Goal: Task Accomplishment & Management: Manage account settings

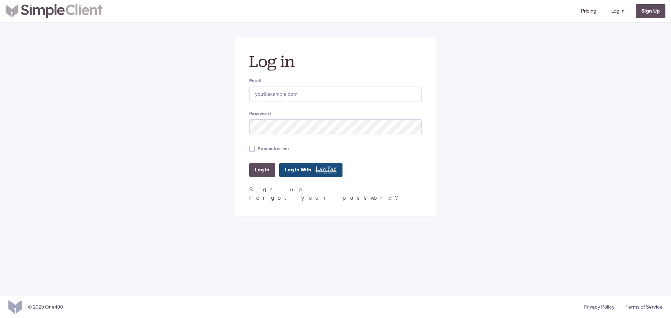
click at [282, 88] on input "Email" at bounding box center [335, 94] width 173 height 15
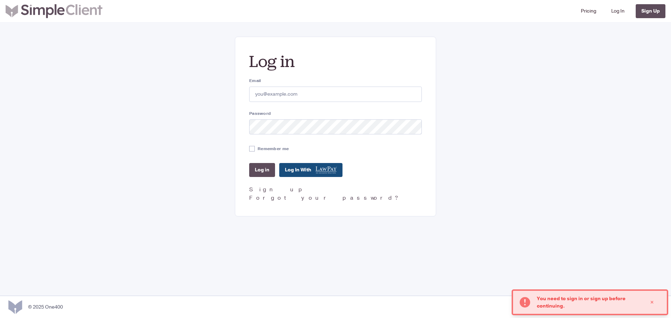
type input "[PERSON_NAME][EMAIL_ADDRESS][DOMAIN_NAME]"
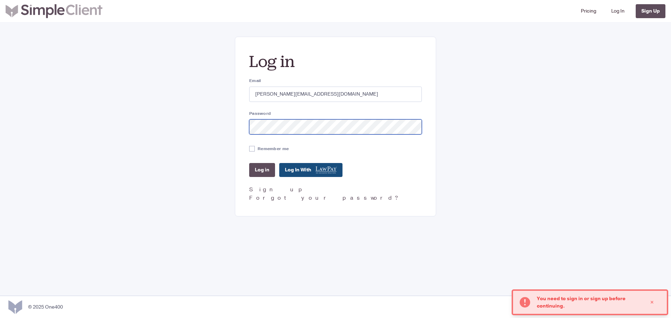
click at [249, 163] on input "Log in" at bounding box center [262, 170] width 26 height 14
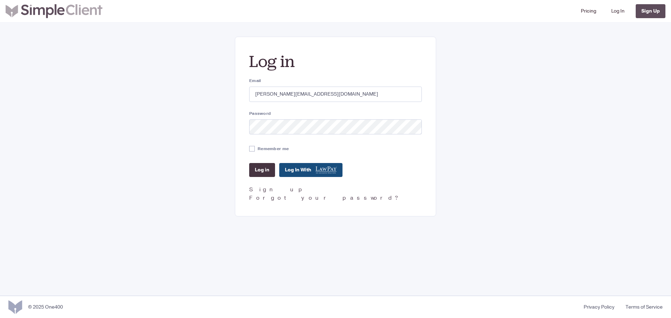
click at [261, 172] on input "Log in" at bounding box center [262, 170] width 26 height 14
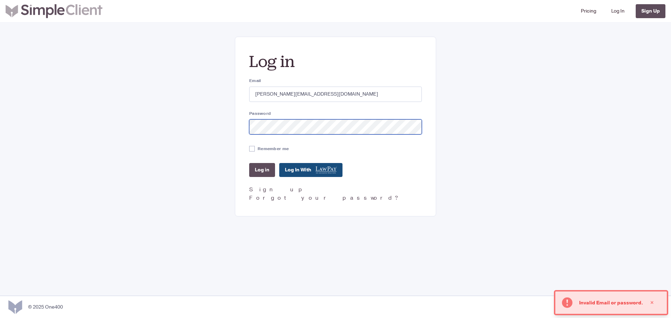
click at [249, 163] on input "Log in" at bounding box center [262, 170] width 26 height 14
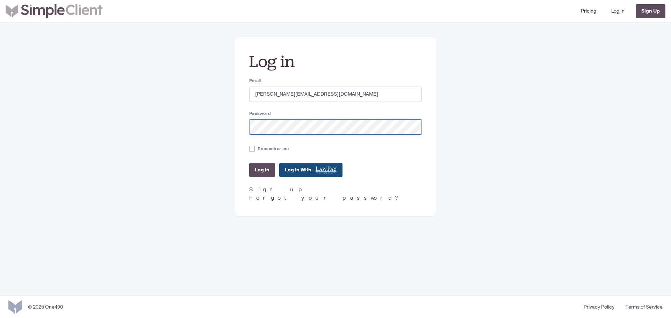
click at [249, 163] on input "Log in" at bounding box center [262, 170] width 26 height 14
click at [264, 166] on input "Log in" at bounding box center [262, 170] width 26 height 14
click at [249, 163] on input "Log in" at bounding box center [262, 170] width 26 height 14
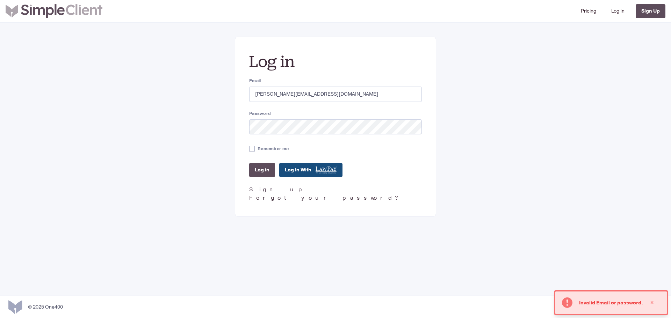
click at [258, 197] on link "Forgot your password?" at bounding box center [324, 198] width 151 height 8
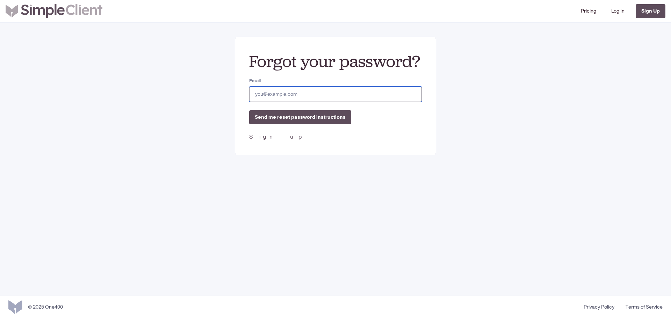
click at [278, 90] on input "Email" at bounding box center [335, 94] width 173 height 15
type input "[PERSON_NAME][EMAIL_ADDRESS][DOMAIN_NAME]"
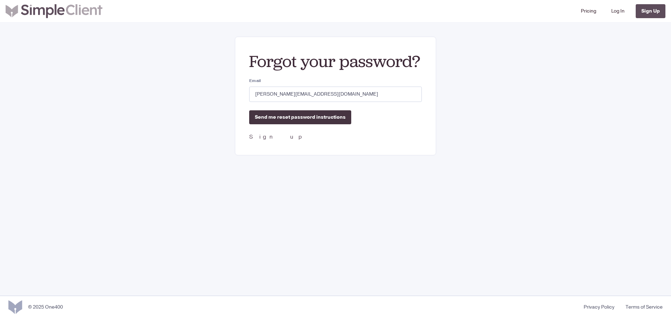
click at [279, 118] on input "Send me reset password instructions" at bounding box center [300, 117] width 102 height 14
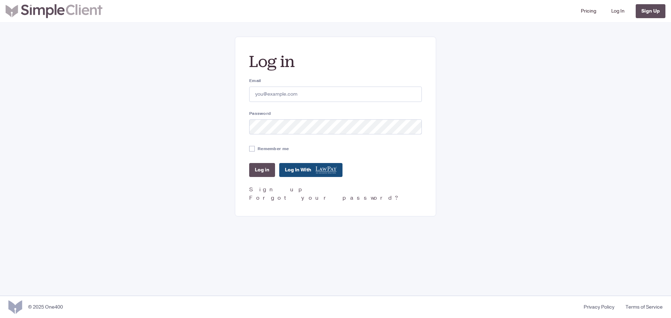
click at [278, 93] on input "Email" at bounding box center [335, 94] width 173 height 15
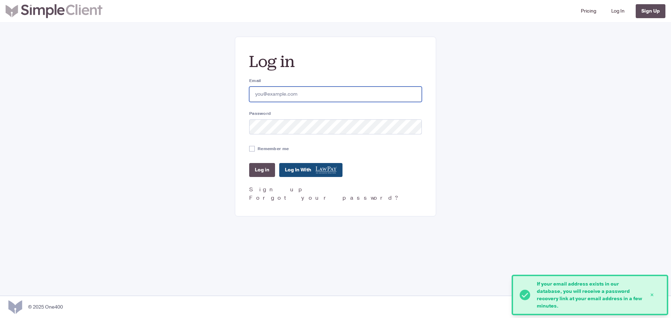
click at [263, 93] on input "Email" at bounding box center [335, 94] width 173 height 15
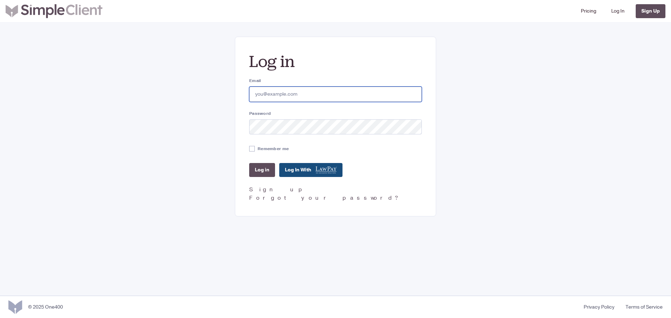
click at [280, 88] on input "Email" at bounding box center [335, 94] width 173 height 15
type input "elizabeth@divorce.com"
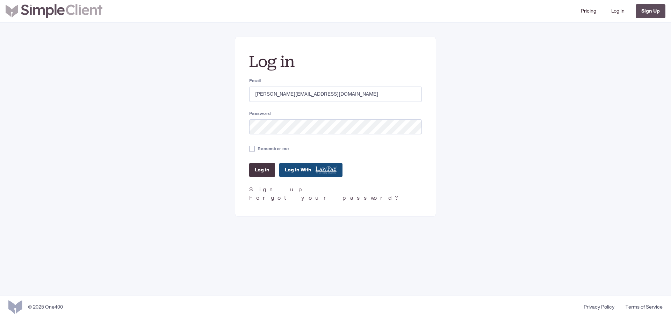
click at [265, 173] on input "Log in" at bounding box center [262, 170] width 26 height 14
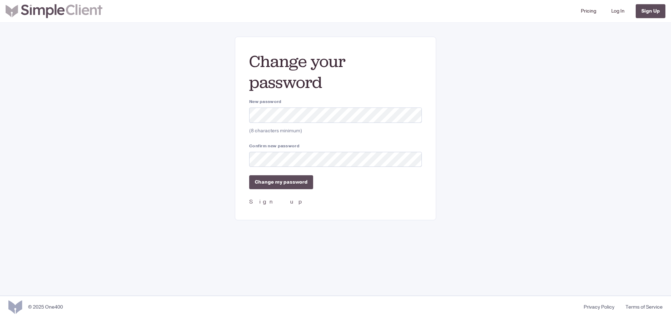
drag, startPoint x: 285, startPoint y: 233, endPoint x: 293, endPoint y: 198, distance: 36.1
click at [285, 232] on div "SimpleClient Menu Pricing Log In Sign Up Change your password New password (8 c…" at bounding box center [335, 148] width 671 height 296
click at [215, 123] on div "Change your password New password (8 characters minimum) Confirm new password C…" at bounding box center [335, 129] width 503 height 184
click at [237, 116] on div "Change your password New password (8 characters minimum) Confirm new password C…" at bounding box center [335, 129] width 201 height 184
click at [278, 184] on input "Change my password" at bounding box center [281, 182] width 64 height 14
